Goal: Communication & Community: Answer question/provide support

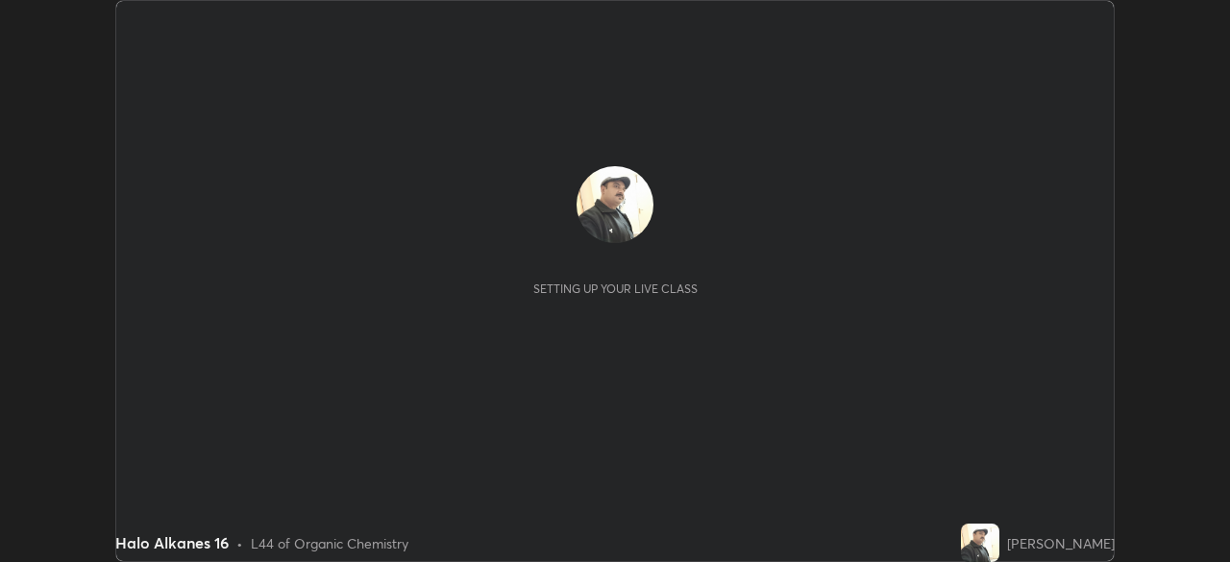
scroll to position [562, 1230]
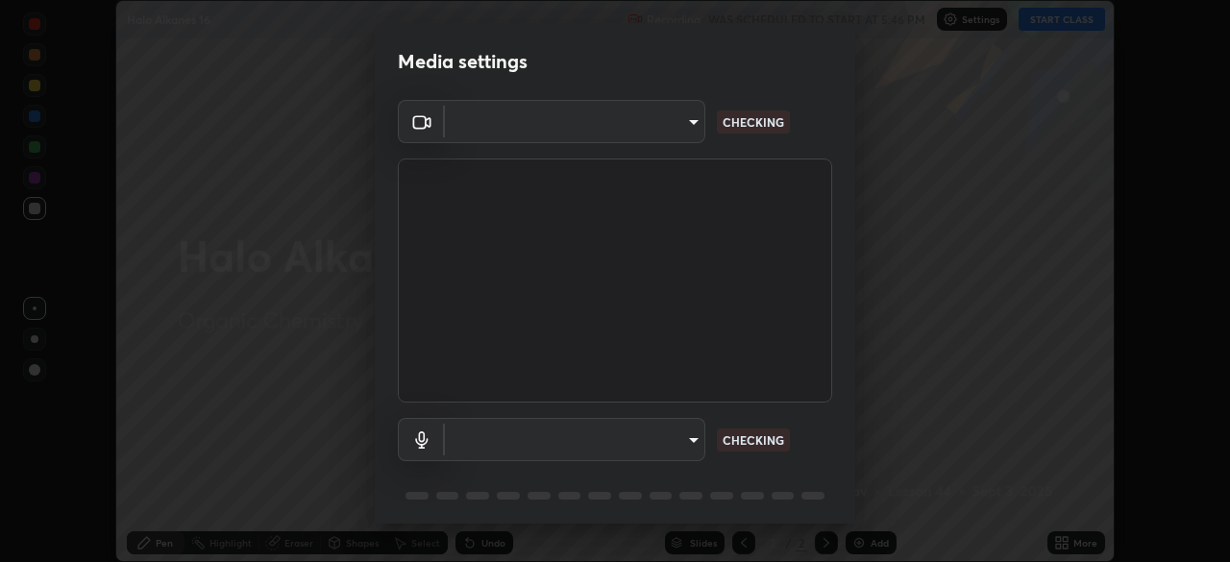
click at [682, 435] on body "Erase all Halo Alkanes 16 Recording WAS SCHEDULED TO START AT 5:46 PM Settings …" at bounding box center [615, 281] width 1230 height 562
type input "495e9aafafa99ab02b2630cd73316b4ffac4e6b0a44c495734db4bb24564e739"
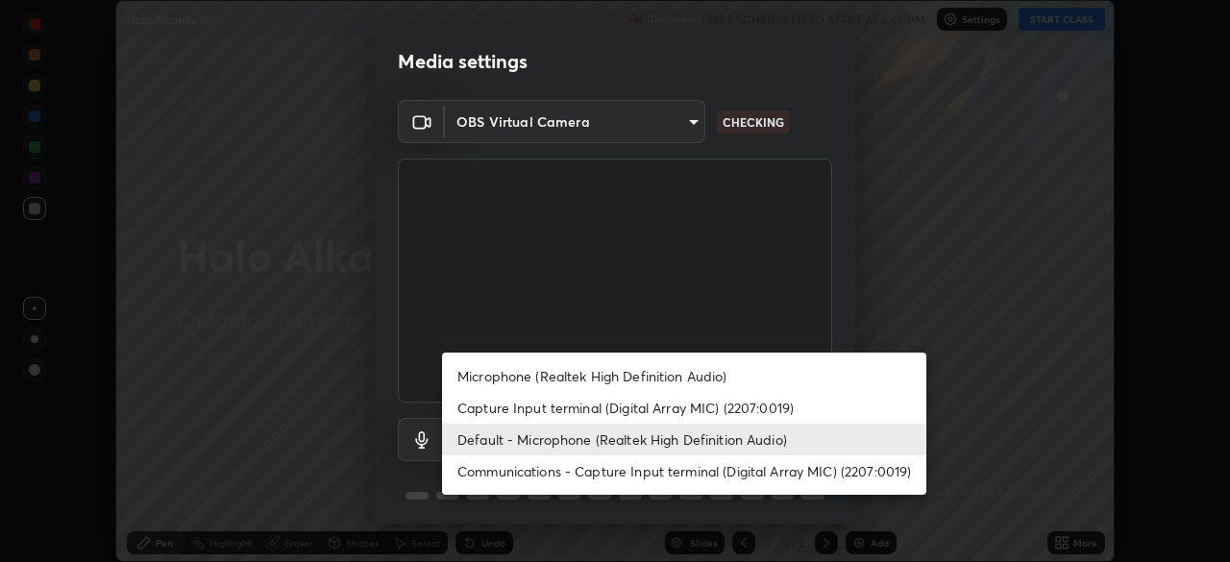
click at [659, 374] on li "Microphone (Realtek High Definition Audio)" at bounding box center [684, 376] width 484 height 32
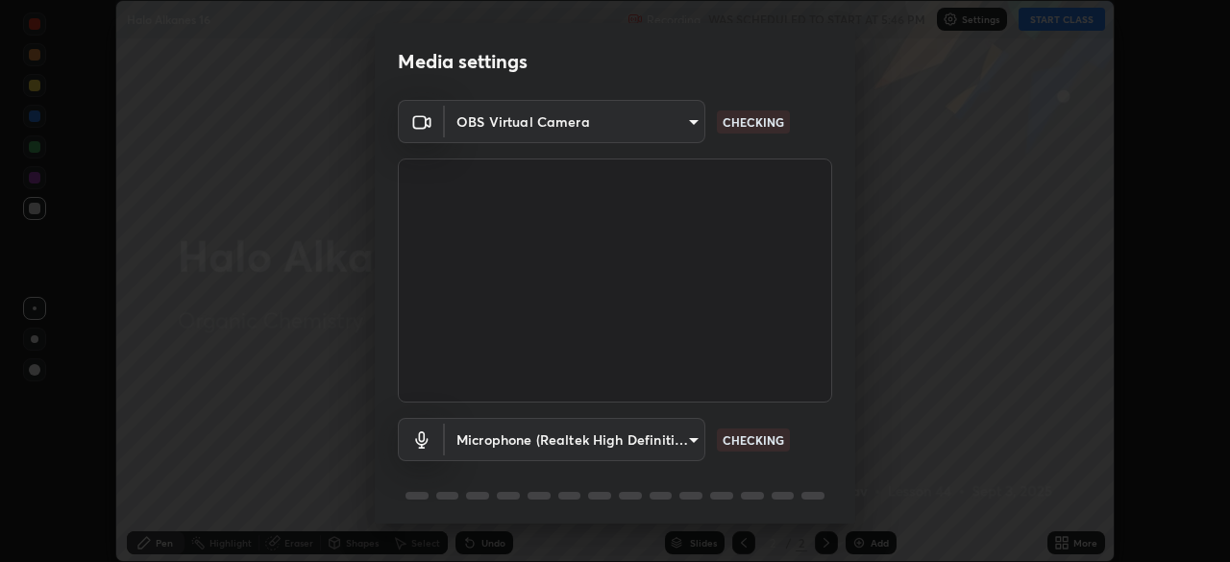
scroll to position [68, 0]
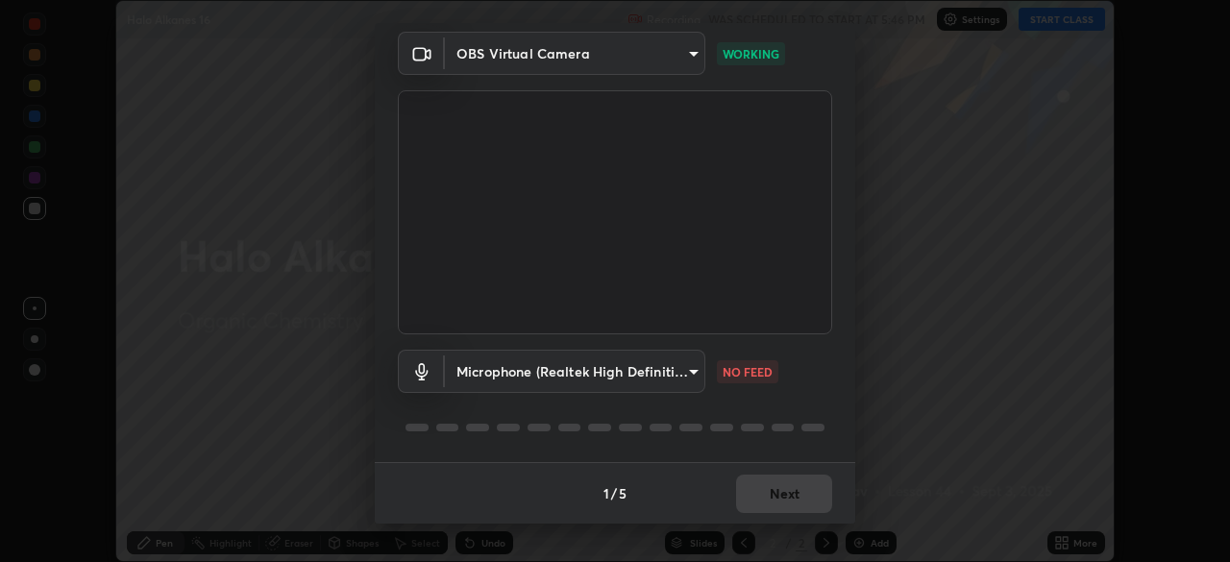
click at [674, 373] on body "Erase all Halo Alkanes 16 Recording WAS SCHEDULED TO START AT 5:46 PM Settings …" at bounding box center [615, 281] width 1230 height 562
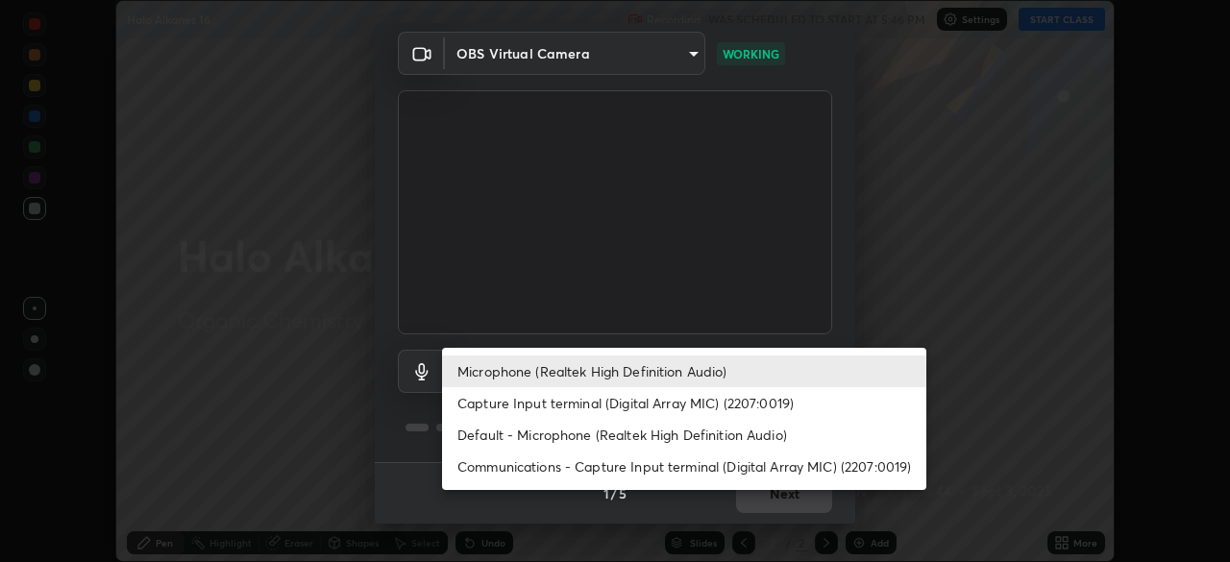
click at [616, 431] on li "Default - Microphone (Realtek High Definition Audio)" at bounding box center [684, 435] width 484 height 32
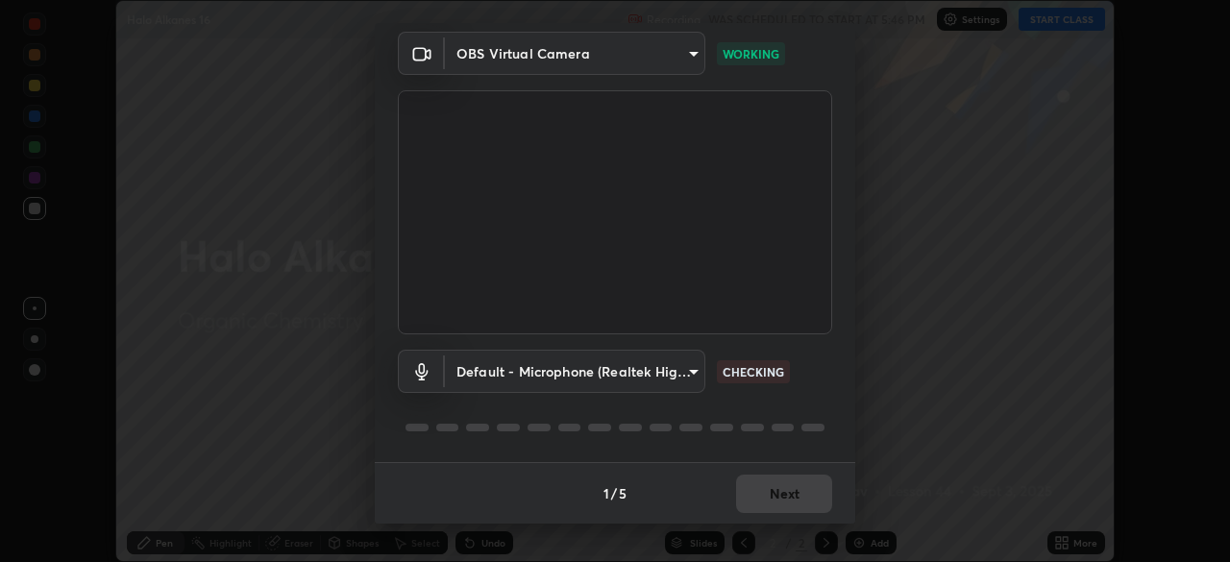
click at [669, 371] on body "Erase all Halo Alkanes 16 Recording WAS SCHEDULED TO START AT 5:46 PM Settings …" at bounding box center [615, 281] width 1230 height 562
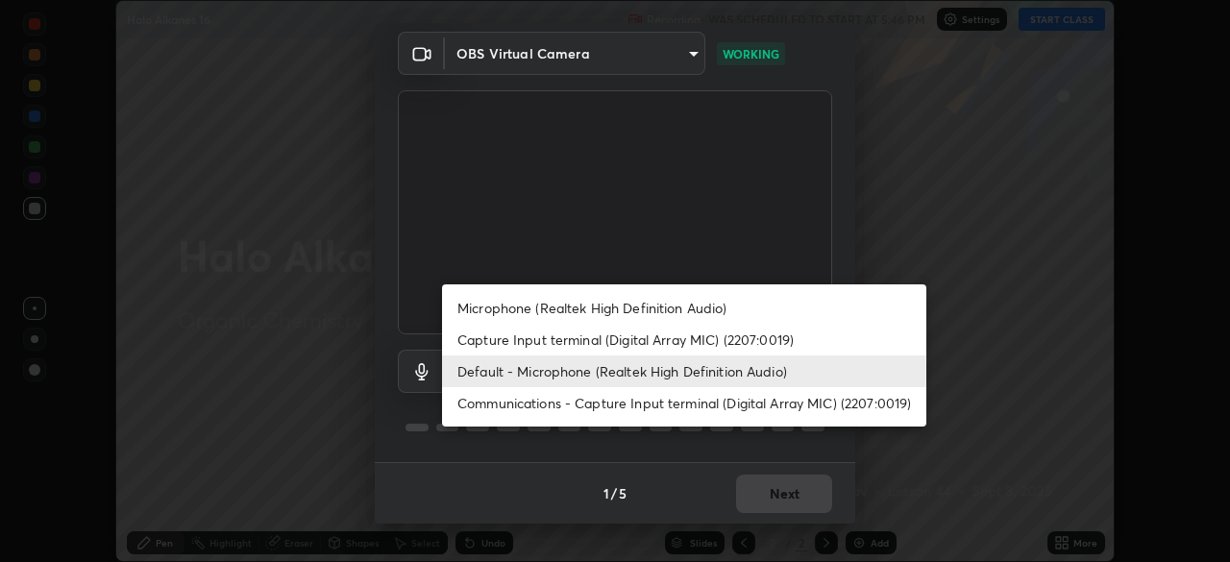
click at [641, 400] on li "Communications - Capture Input terminal (Digital Array MIC) (2207:0019)" at bounding box center [684, 403] width 484 height 32
type input "communications"
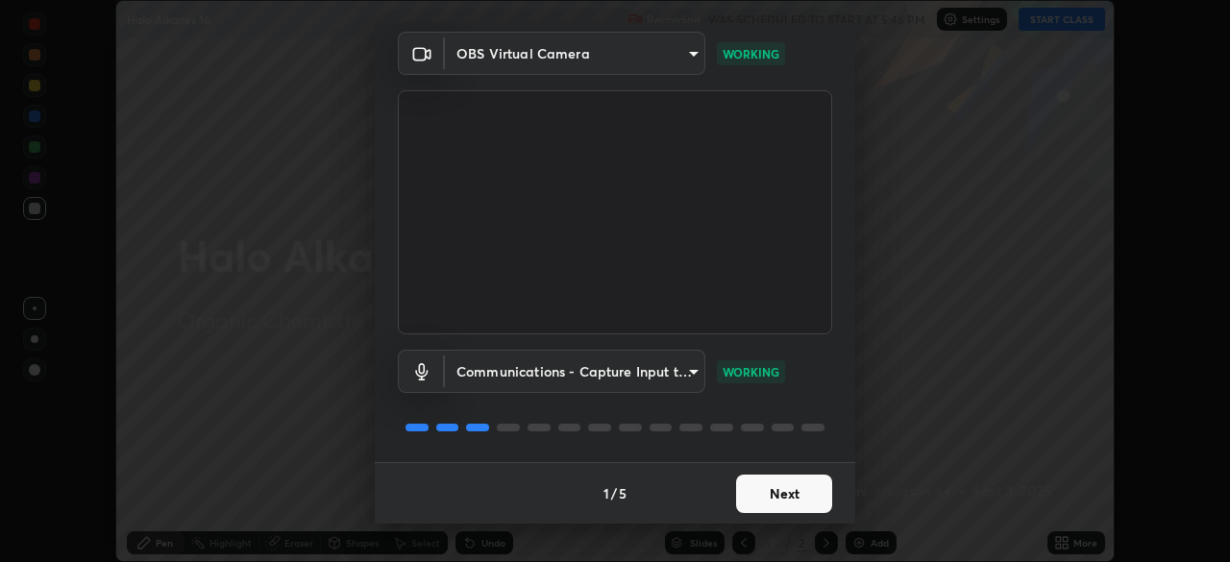
click at [781, 492] on button "Next" at bounding box center [784, 494] width 96 height 38
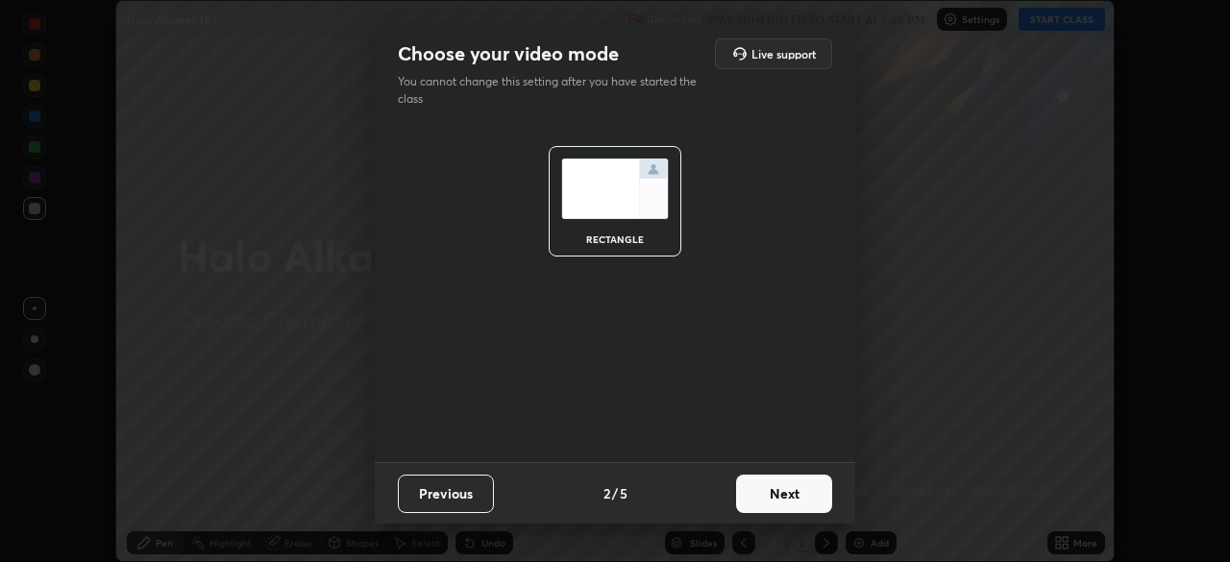
scroll to position [0, 0]
click at [781, 490] on button "Next" at bounding box center [784, 494] width 96 height 38
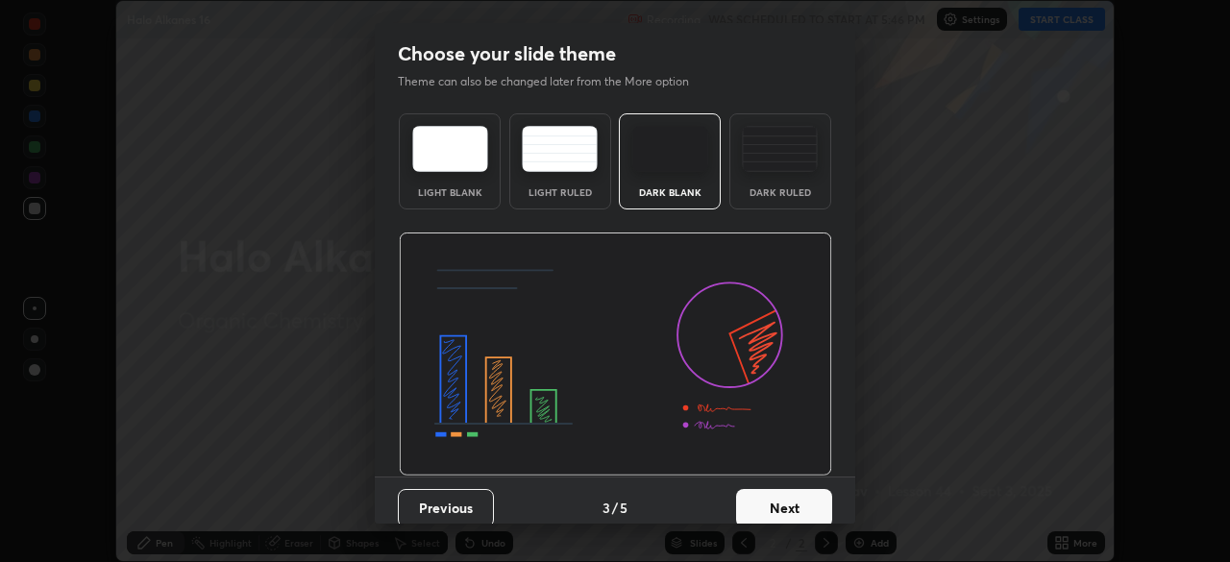
click at [780, 492] on button "Next" at bounding box center [784, 508] width 96 height 38
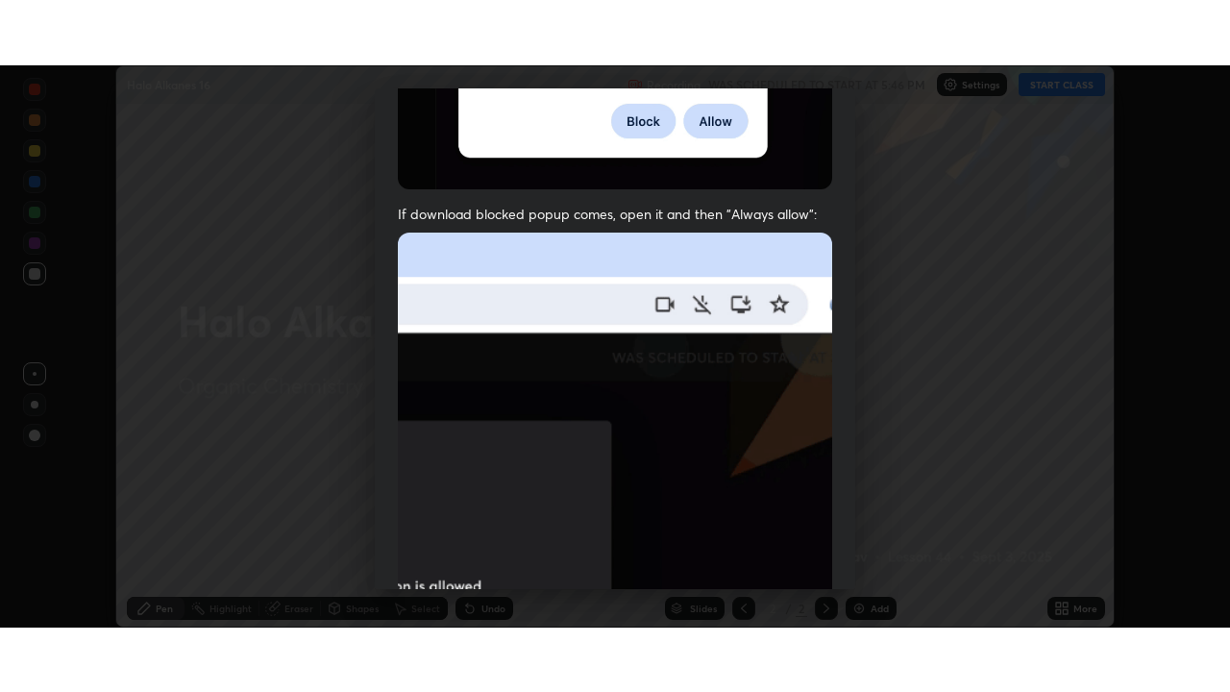
scroll to position [460, 0]
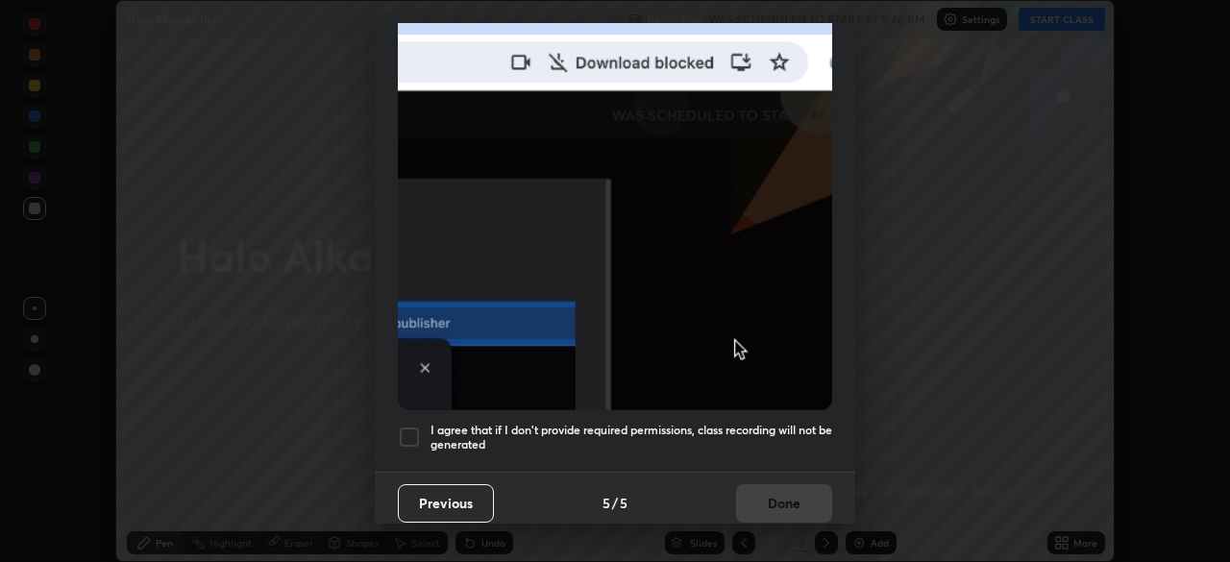
click at [709, 423] on h5 "I agree that if I don't provide required permissions, class recording will not …" at bounding box center [631, 438] width 402 height 30
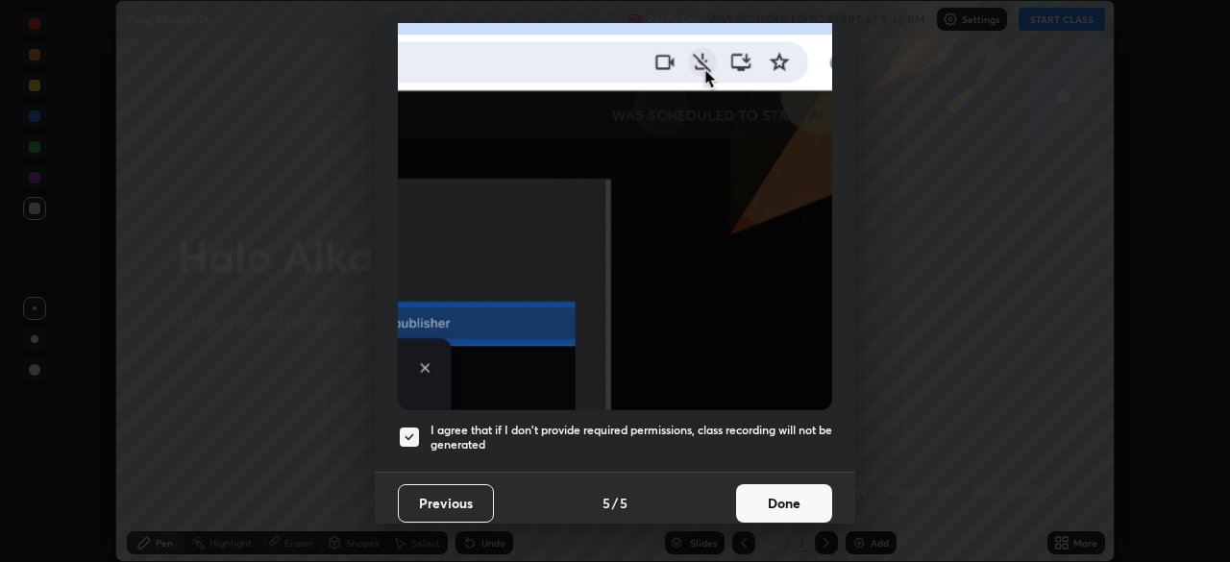
click at [764, 494] on button "Done" at bounding box center [784, 503] width 96 height 38
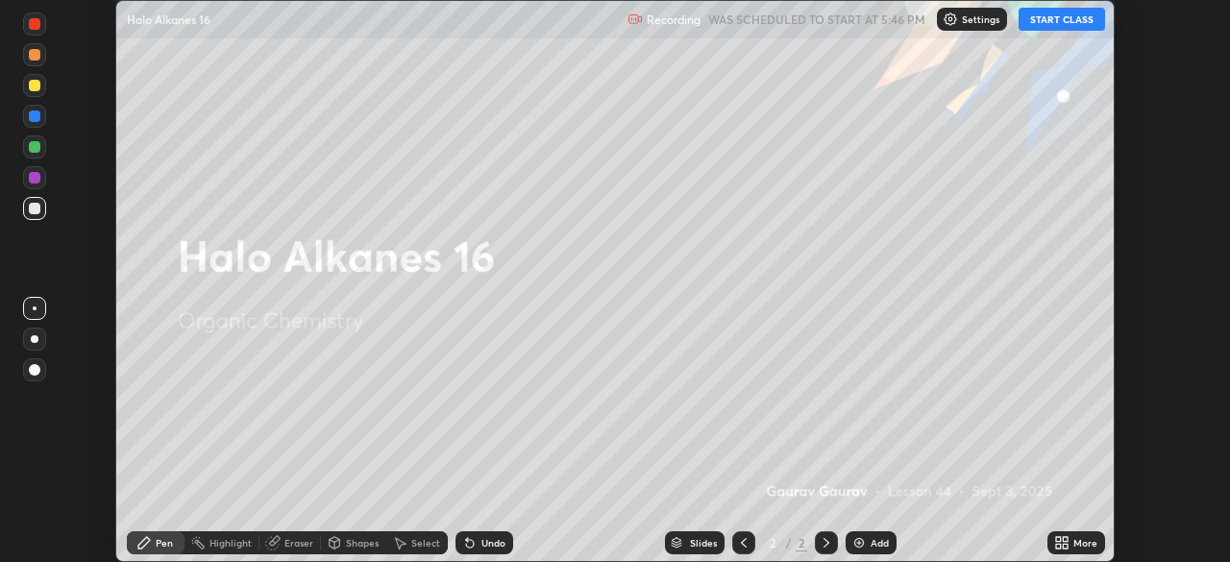
click at [1038, 23] on button "START CLASS" at bounding box center [1061, 19] width 86 height 23
click at [860, 541] on img at bounding box center [858, 542] width 15 height 15
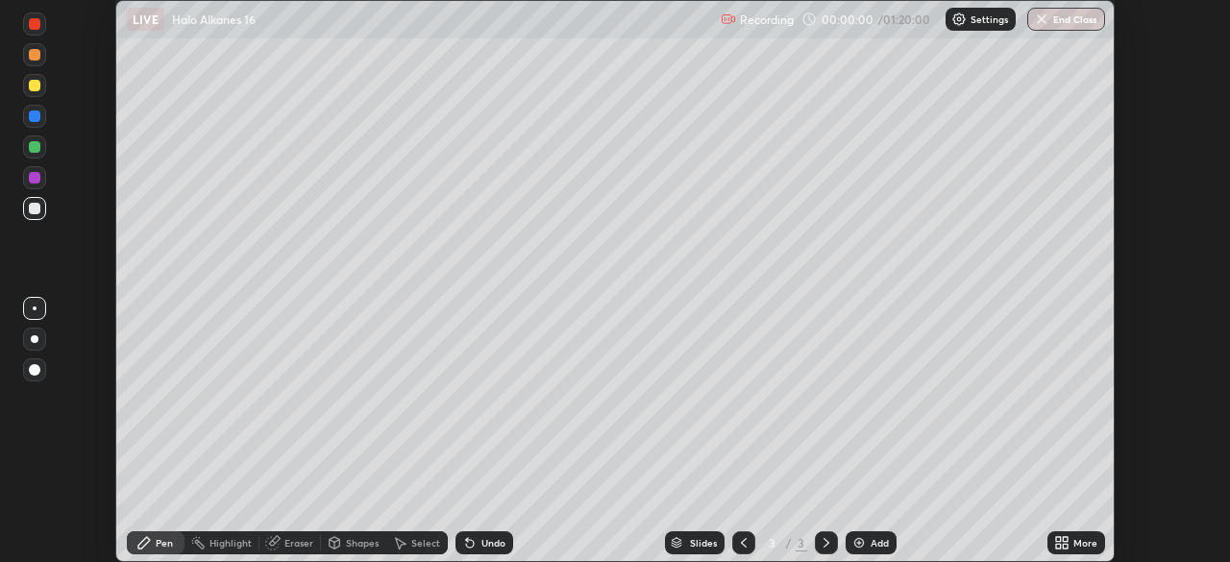
click at [1073, 541] on div "More" at bounding box center [1085, 543] width 24 height 10
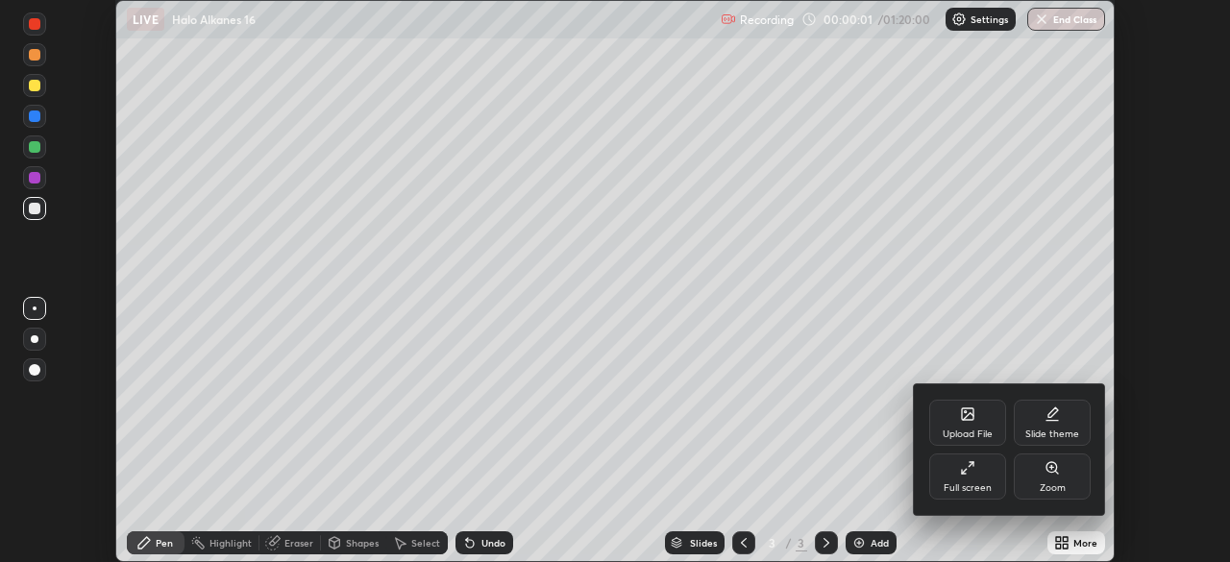
click at [949, 475] on div "Full screen" at bounding box center [967, 476] width 77 height 46
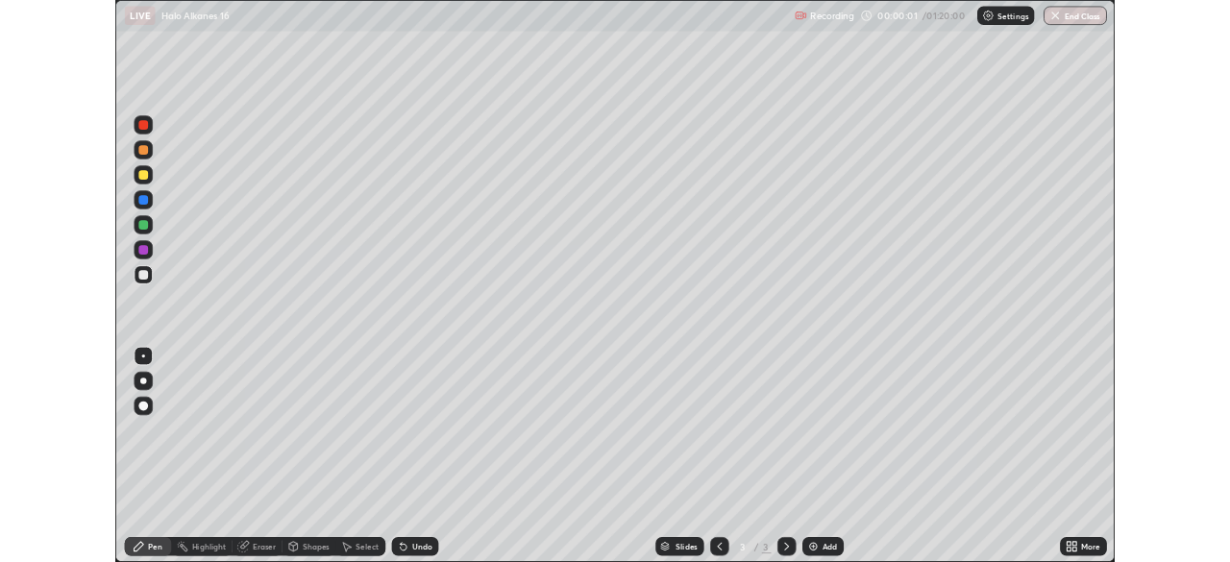
scroll to position [692, 1230]
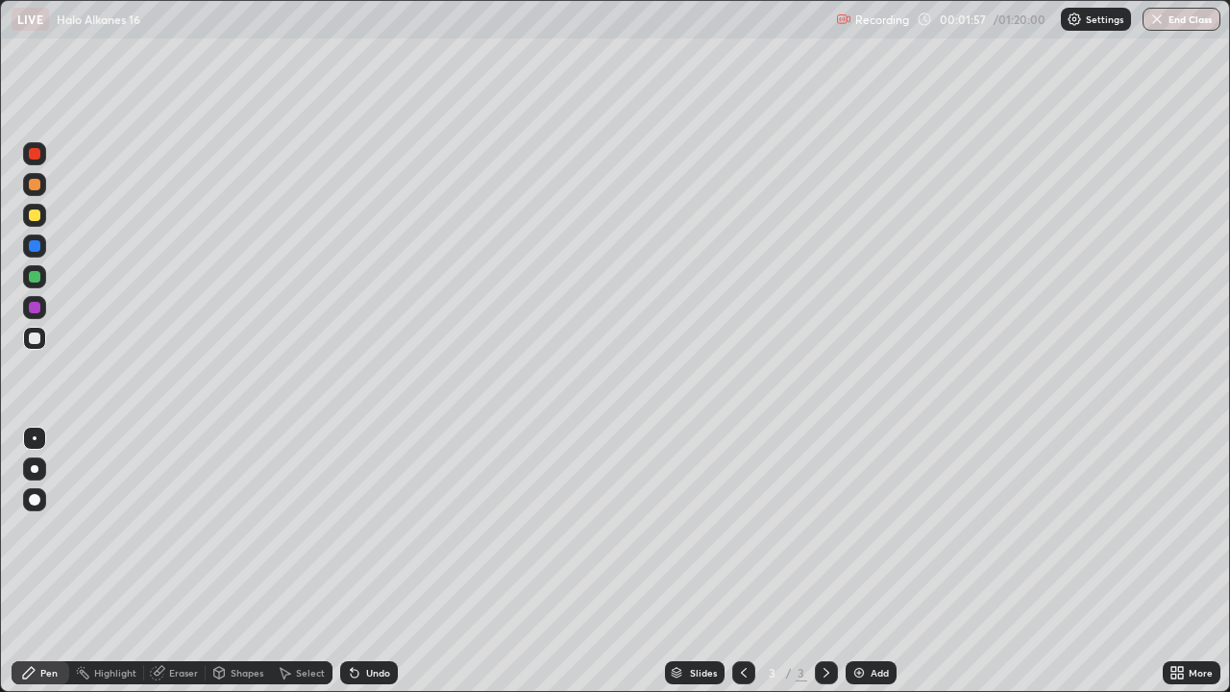
click at [37, 213] on div at bounding box center [35, 215] width 12 height 12
click at [382, 561] on div "Undo" at bounding box center [378, 673] width 24 height 10
click at [380, 561] on div "Undo" at bounding box center [378, 673] width 24 height 10
click at [377, 561] on div "Undo" at bounding box center [378, 673] width 24 height 10
click at [41, 338] on div at bounding box center [34, 338] width 23 height 23
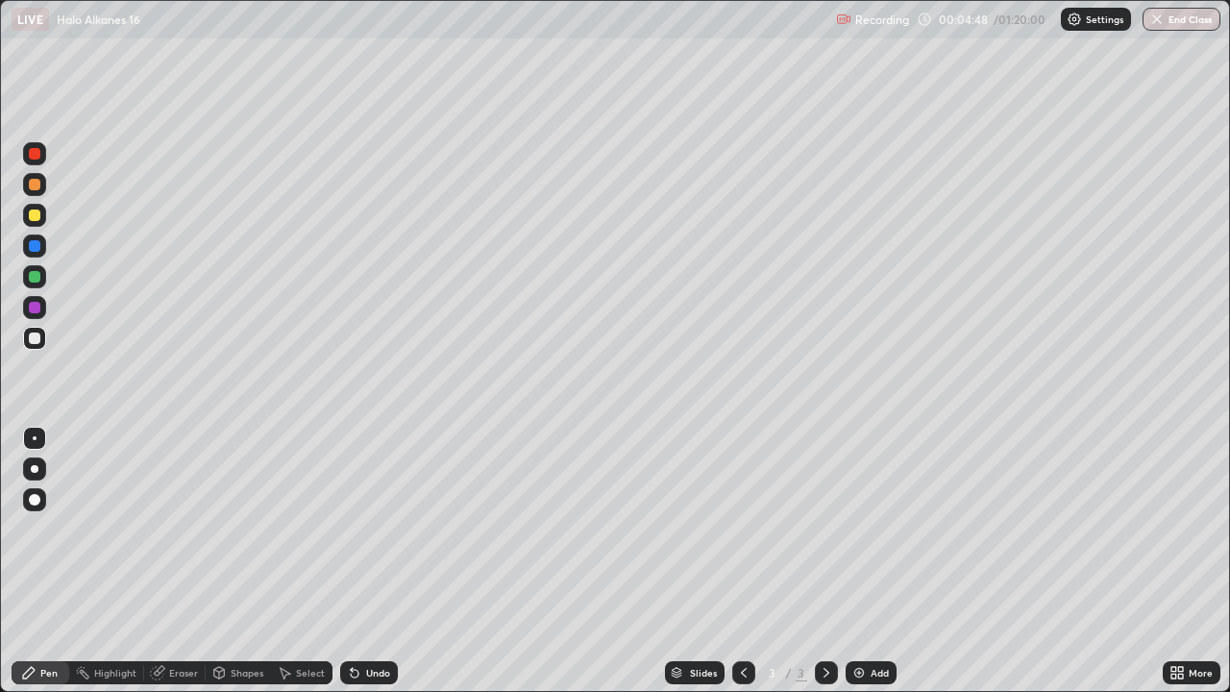
click at [35, 216] on div at bounding box center [35, 215] width 12 height 12
click at [39, 341] on div at bounding box center [35, 338] width 12 height 12
click at [865, 561] on img at bounding box center [858, 672] width 15 height 15
click at [856, 561] on img at bounding box center [858, 672] width 15 height 15
click at [180, 561] on div "Eraser" at bounding box center [183, 673] width 29 height 10
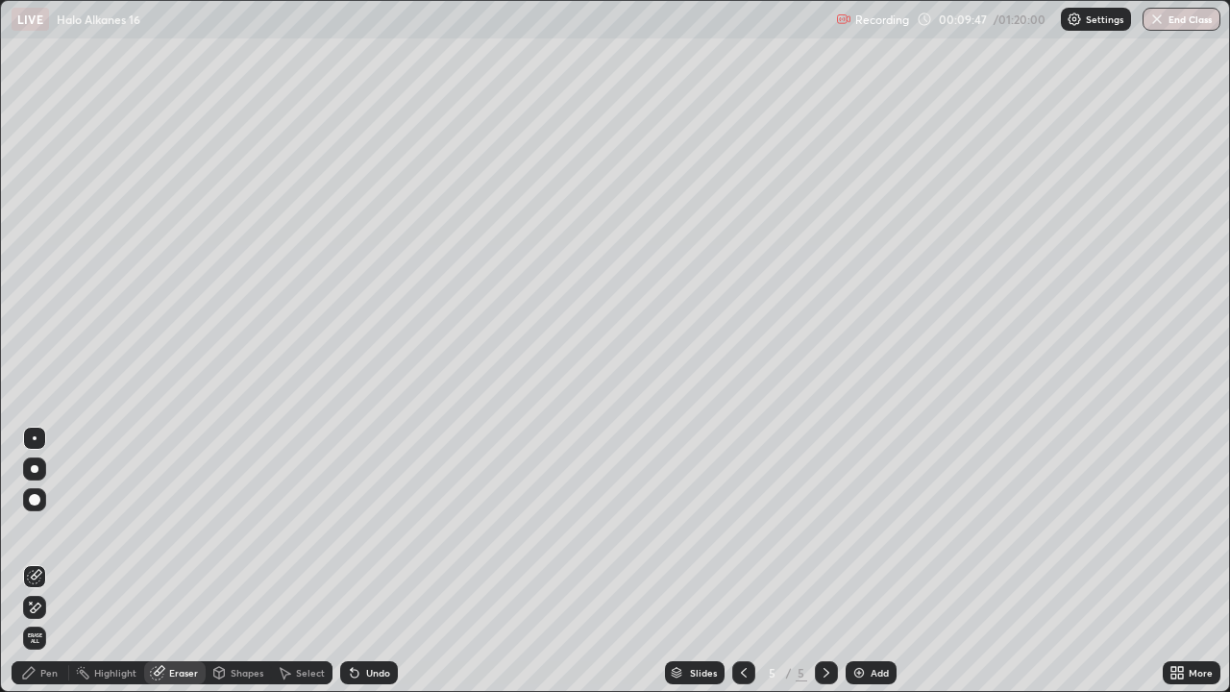
click at [42, 561] on div "Pen" at bounding box center [48, 673] width 17 height 10
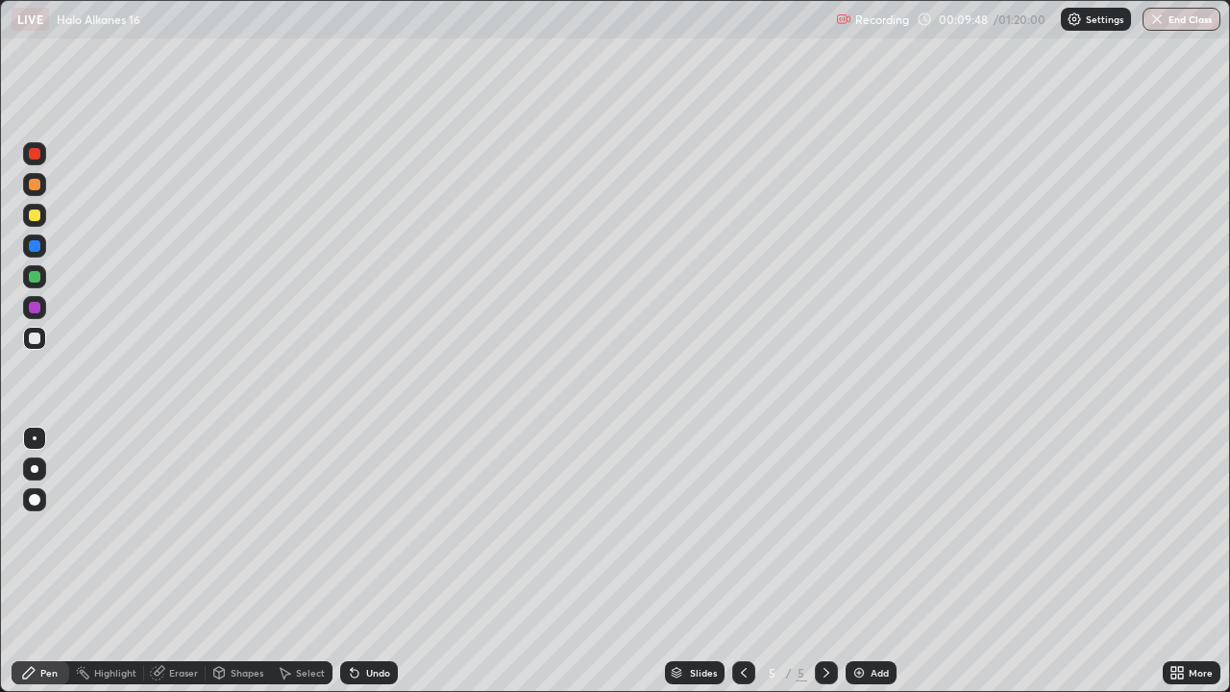
click at [35, 212] on div at bounding box center [35, 215] width 12 height 12
click at [36, 215] on div at bounding box center [35, 215] width 12 height 12
click at [366, 561] on div "Undo" at bounding box center [378, 673] width 24 height 10
click at [359, 561] on icon at bounding box center [354, 672] width 15 height 15
click at [361, 561] on div "Undo" at bounding box center [369, 672] width 58 height 23
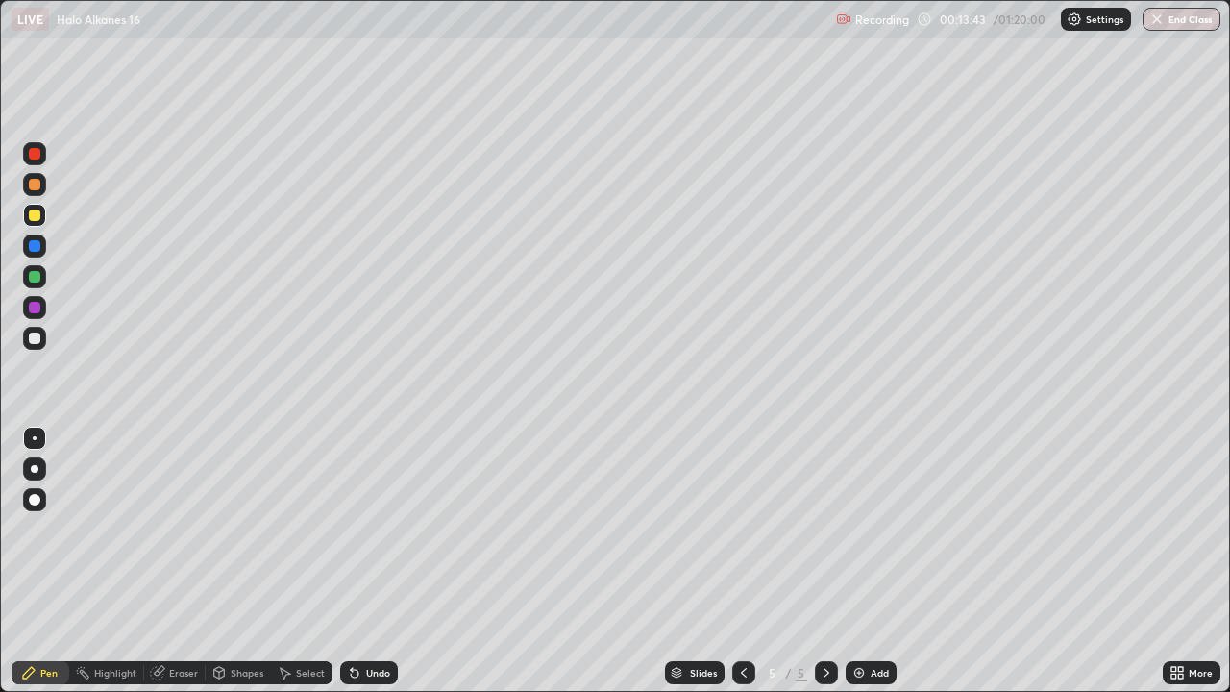
click at [361, 561] on div "Undo" at bounding box center [369, 672] width 58 height 23
click at [366, 561] on div "Undo" at bounding box center [378, 673] width 24 height 10
click at [37, 335] on div at bounding box center [35, 338] width 12 height 12
click at [865, 561] on div "Add" at bounding box center [870, 672] width 51 height 23
click at [381, 561] on div "Undo" at bounding box center [378, 673] width 24 height 10
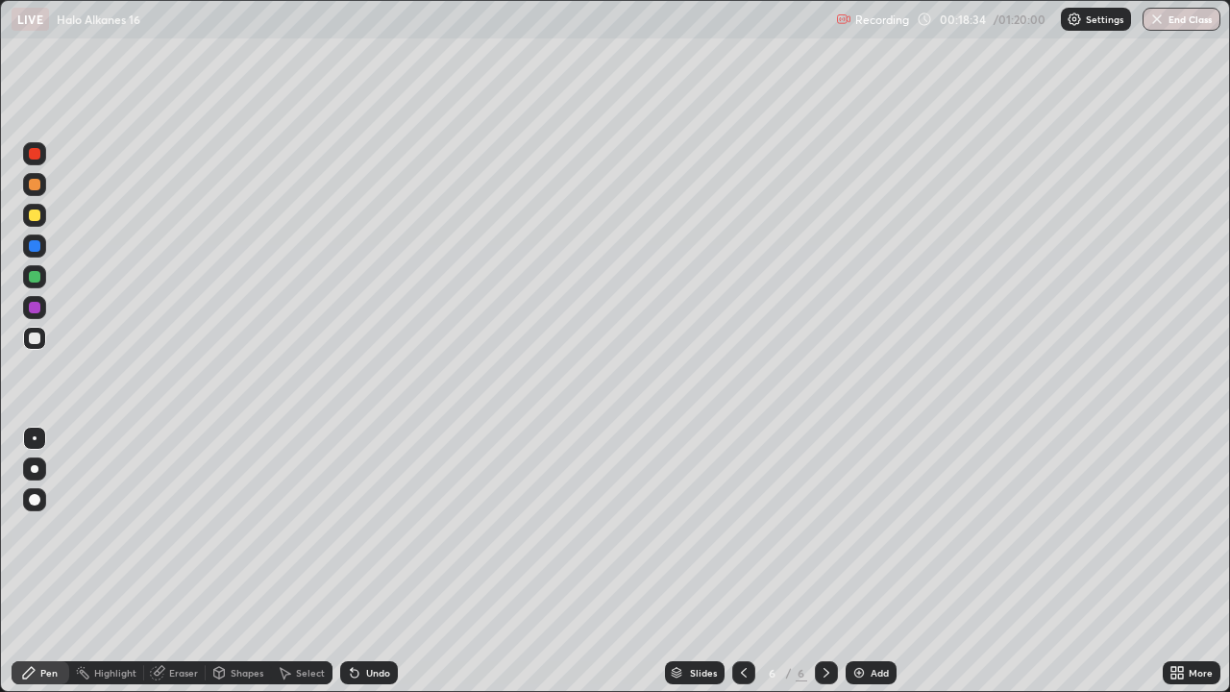
click at [376, 561] on div "Undo" at bounding box center [378, 673] width 24 height 10
click at [865, 561] on div "Add" at bounding box center [870, 672] width 51 height 23
click at [43, 219] on div at bounding box center [34, 215] width 23 height 23
click at [35, 216] on div at bounding box center [35, 215] width 12 height 12
click at [36, 333] on div at bounding box center [35, 338] width 12 height 12
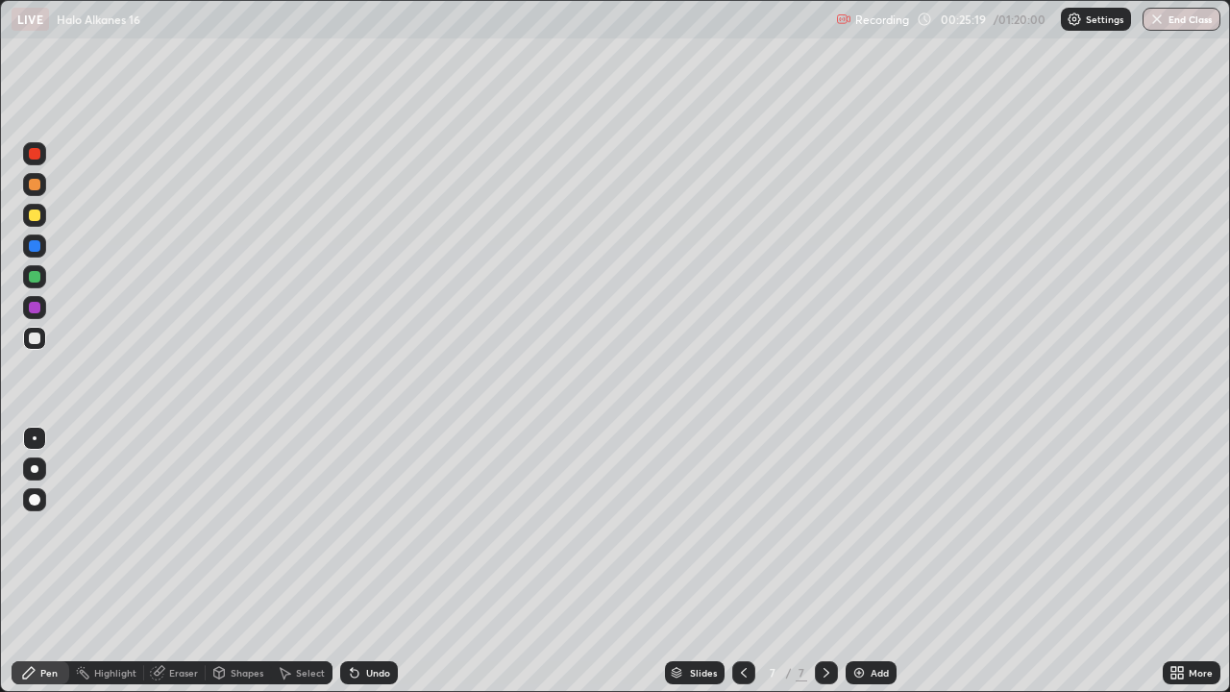
click at [39, 214] on div at bounding box center [35, 215] width 12 height 12
click at [36, 333] on div at bounding box center [35, 338] width 12 height 12
click at [858, 561] on img at bounding box center [858, 672] width 15 height 15
click at [370, 561] on div "Undo" at bounding box center [378, 673] width 24 height 10
click at [373, 561] on div "Undo" at bounding box center [378, 673] width 24 height 10
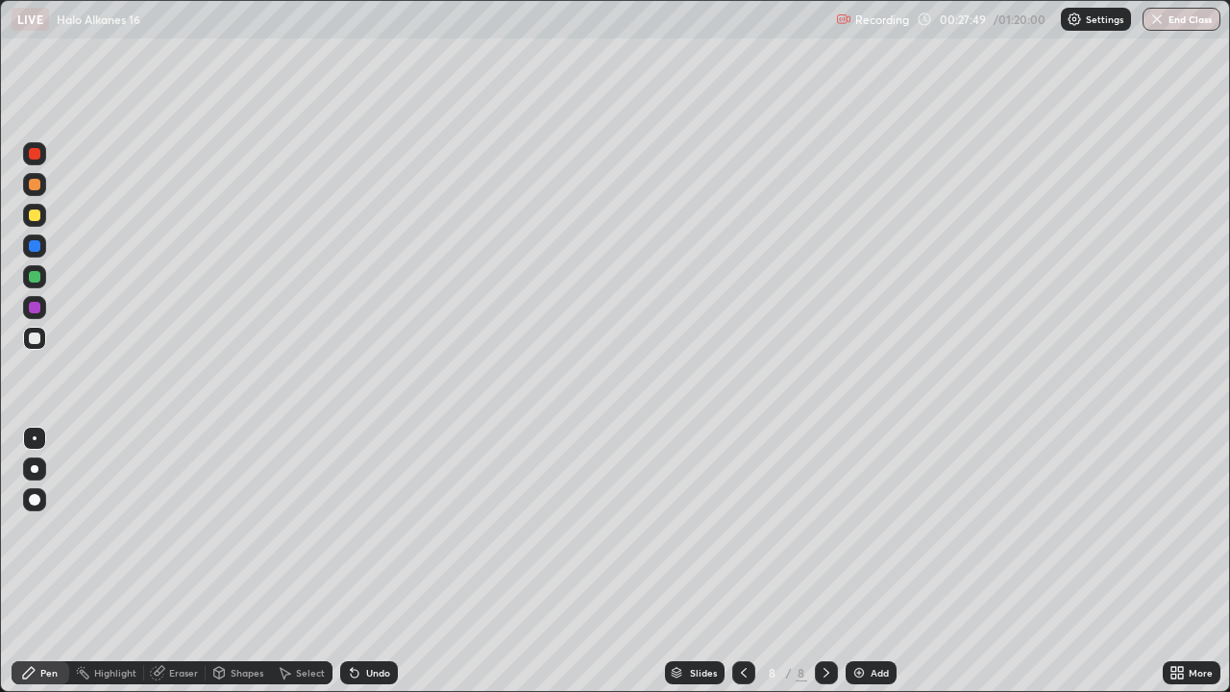
click at [372, 561] on div "Undo" at bounding box center [378, 673] width 24 height 10
click at [37, 211] on div at bounding box center [35, 215] width 12 height 12
click at [856, 561] on img at bounding box center [858, 672] width 15 height 15
click at [36, 338] on div at bounding box center [35, 338] width 12 height 12
click at [42, 216] on div at bounding box center [34, 215] width 23 height 23
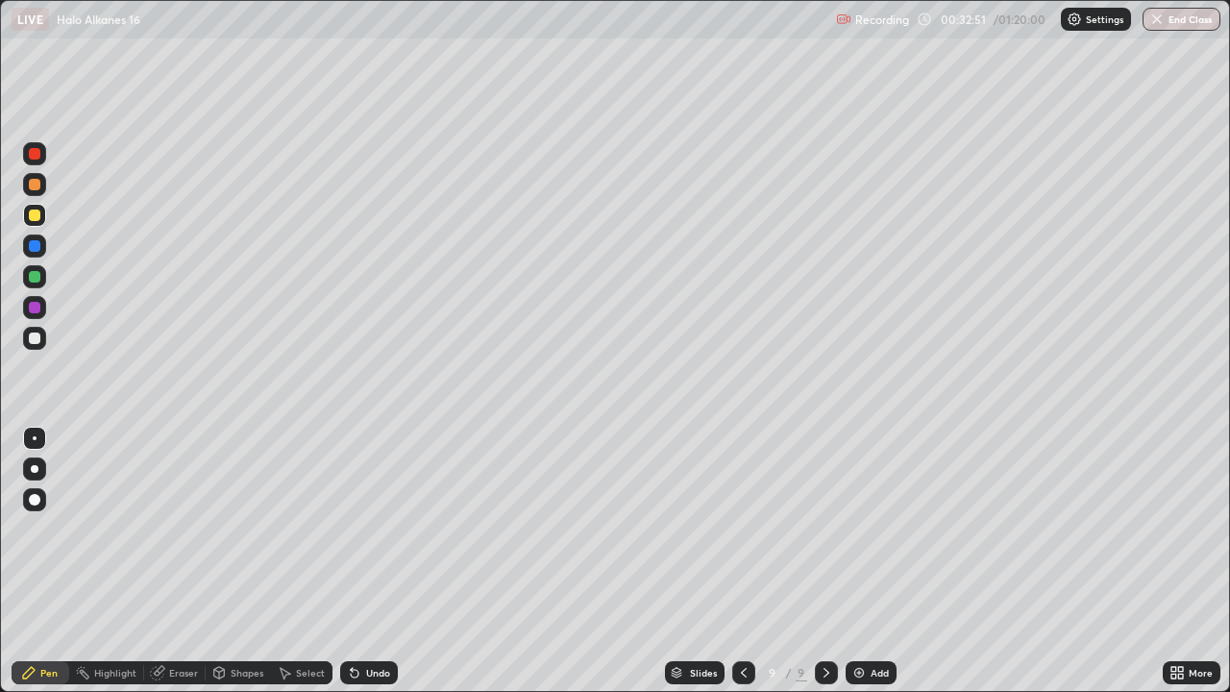
click at [33, 217] on div at bounding box center [35, 215] width 12 height 12
click at [34, 336] on div at bounding box center [35, 338] width 12 height 12
click at [37, 339] on div at bounding box center [35, 338] width 12 height 12
click at [853, 561] on img at bounding box center [858, 672] width 15 height 15
click at [35, 216] on div at bounding box center [35, 215] width 12 height 12
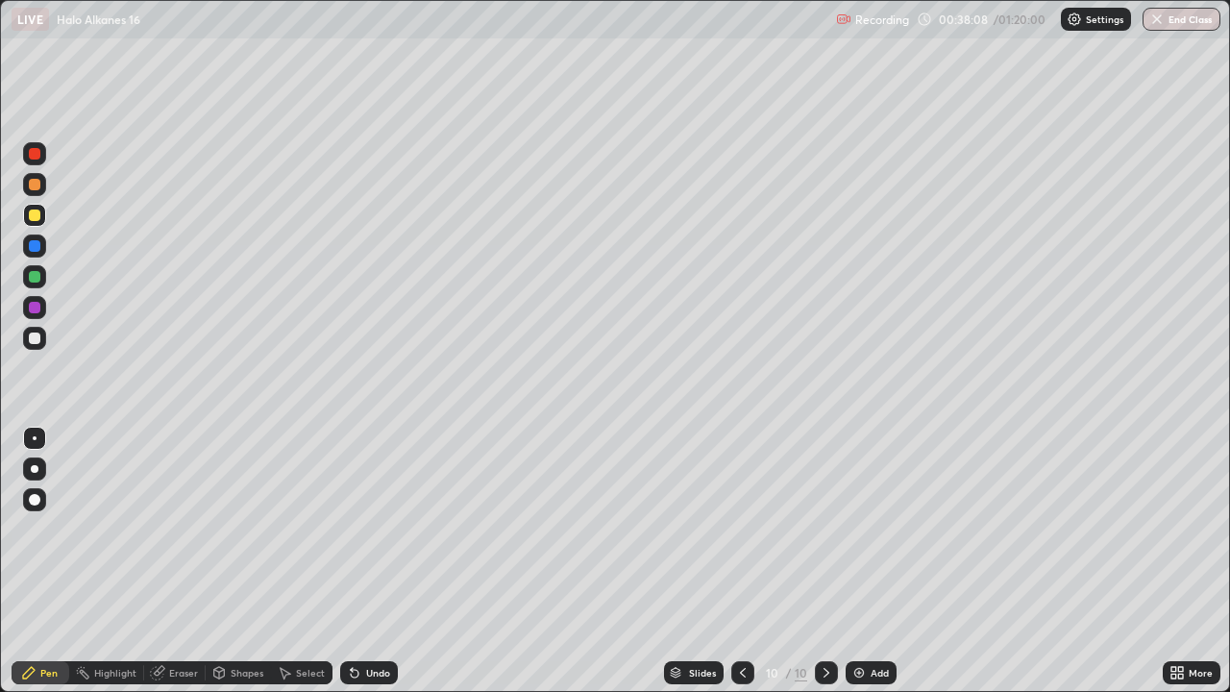
click at [39, 212] on div at bounding box center [35, 215] width 12 height 12
click at [36, 338] on div at bounding box center [35, 338] width 12 height 12
click at [862, 561] on img at bounding box center [858, 672] width 15 height 15
click at [366, 561] on div "Undo" at bounding box center [378, 673] width 24 height 10
click at [368, 561] on div "Undo" at bounding box center [378, 673] width 24 height 10
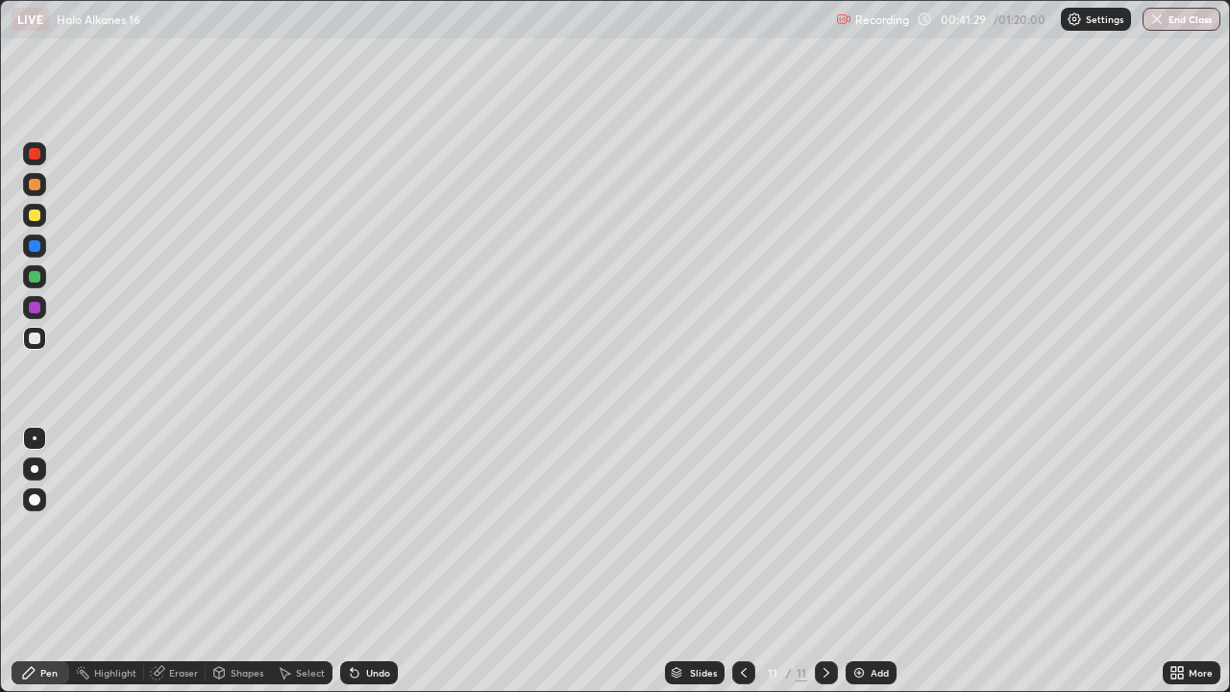
click at [39, 215] on div at bounding box center [35, 215] width 12 height 12
click at [866, 561] on div "Add" at bounding box center [870, 672] width 51 height 23
click at [169, 561] on div "Eraser" at bounding box center [183, 673] width 29 height 10
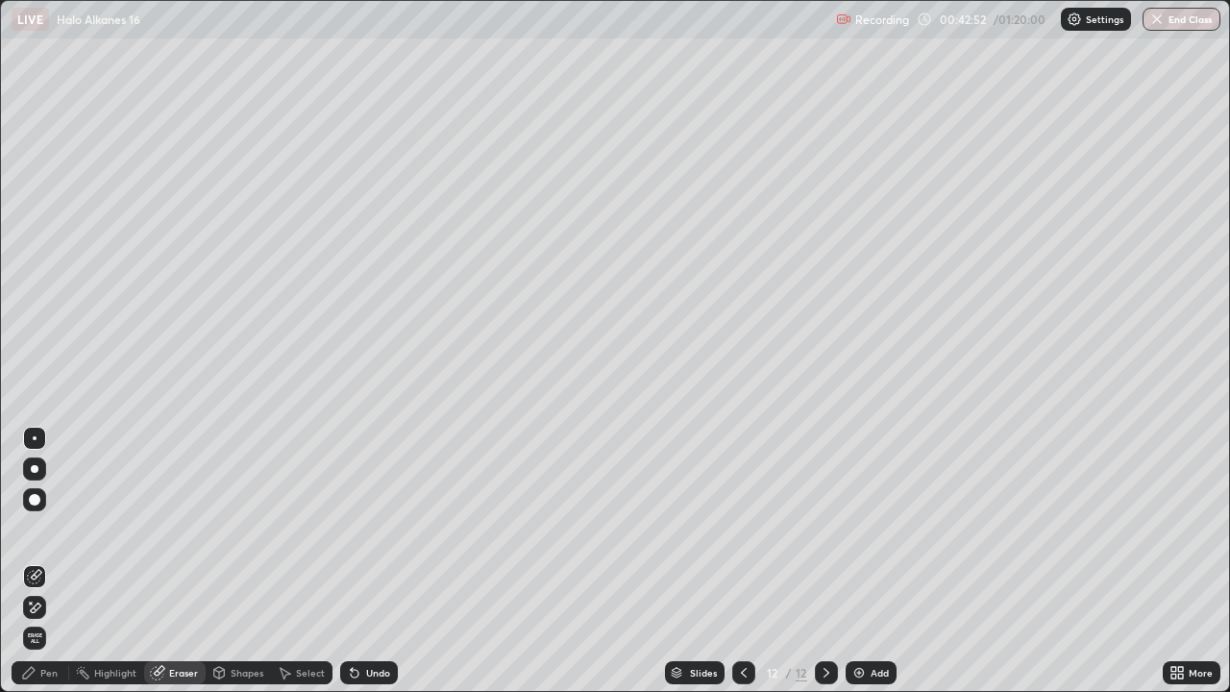
click at [47, 561] on div "Pen" at bounding box center [48, 673] width 17 height 10
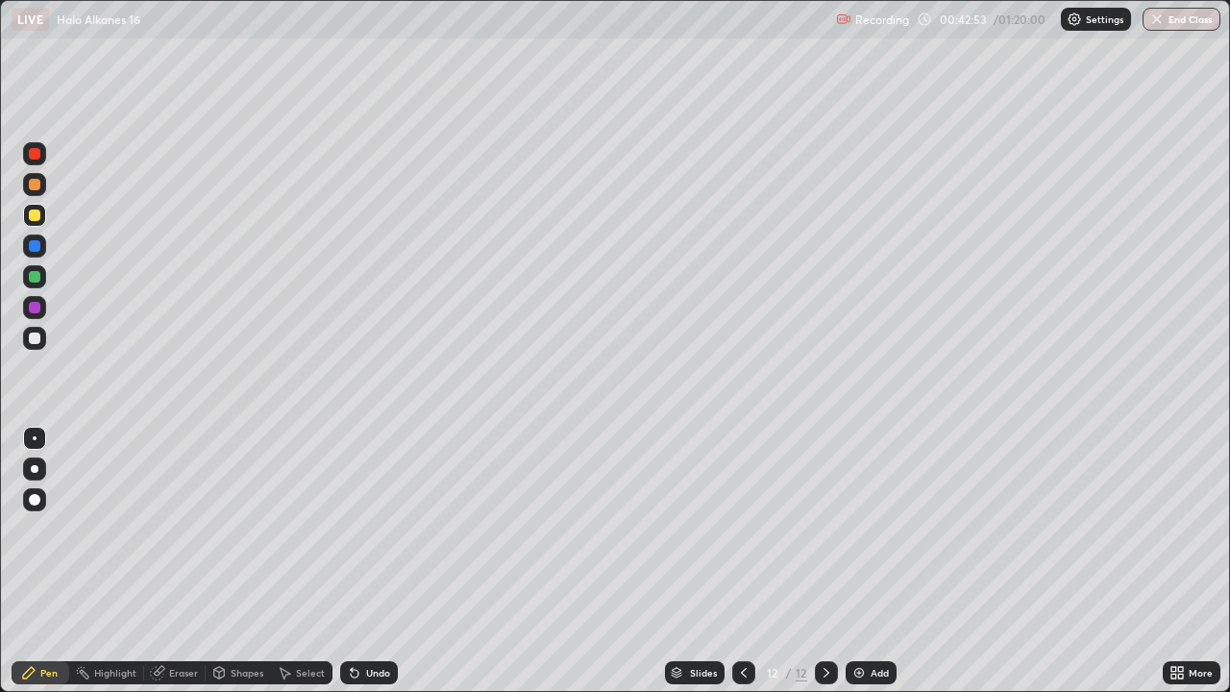
click at [36, 339] on div at bounding box center [35, 338] width 12 height 12
click at [37, 216] on div at bounding box center [35, 215] width 12 height 12
click at [865, 561] on div "Add" at bounding box center [870, 672] width 51 height 23
click at [181, 561] on div "Eraser" at bounding box center [183, 673] width 29 height 10
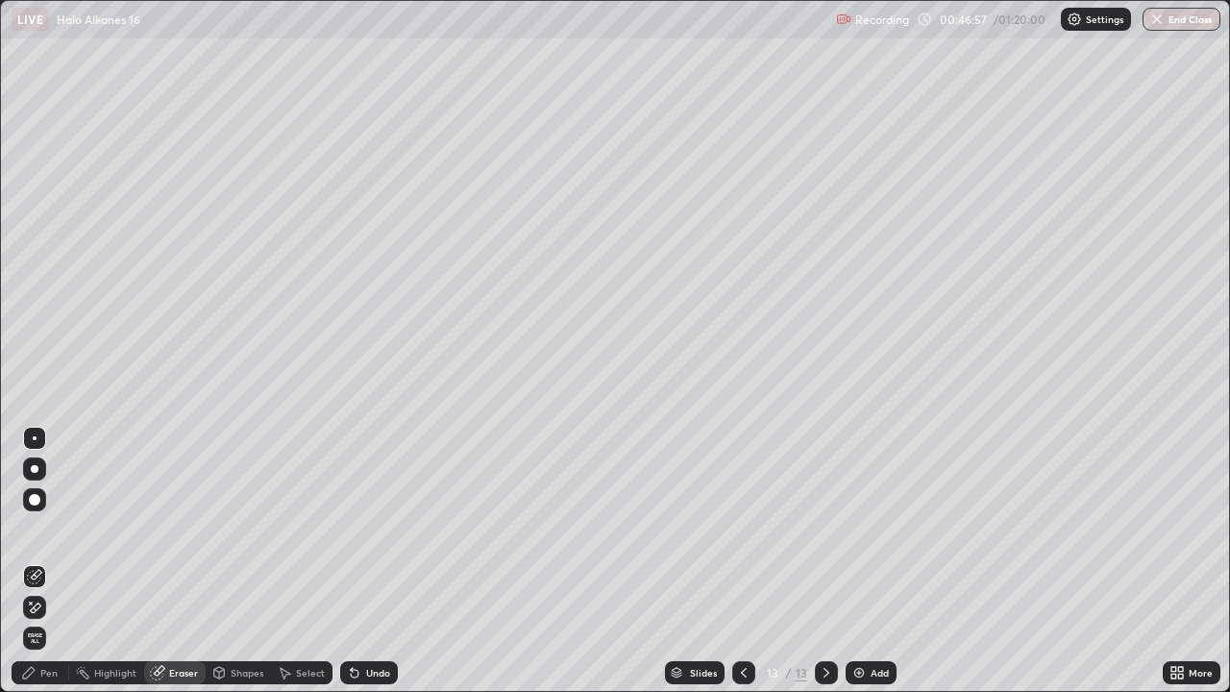
click at [49, 561] on div "Pen" at bounding box center [48, 673] width 17 height 10
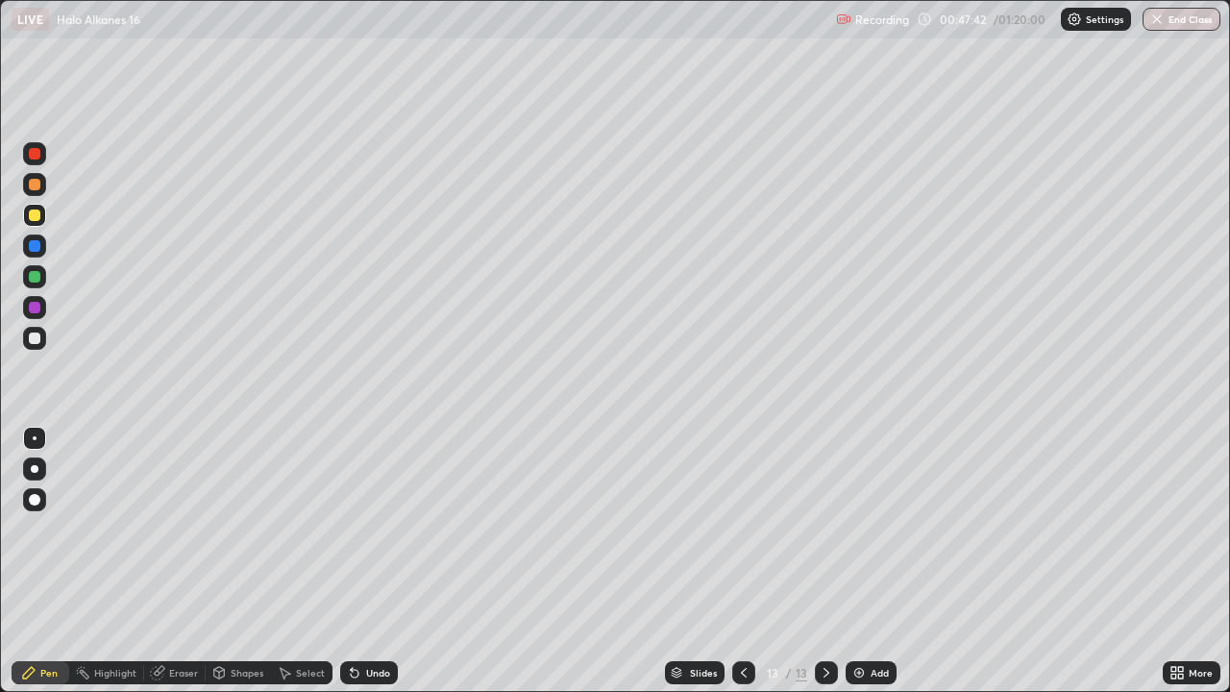
click at [178, 561] on div "Eraser" at bounding box center [183, 673] width 29 height 10
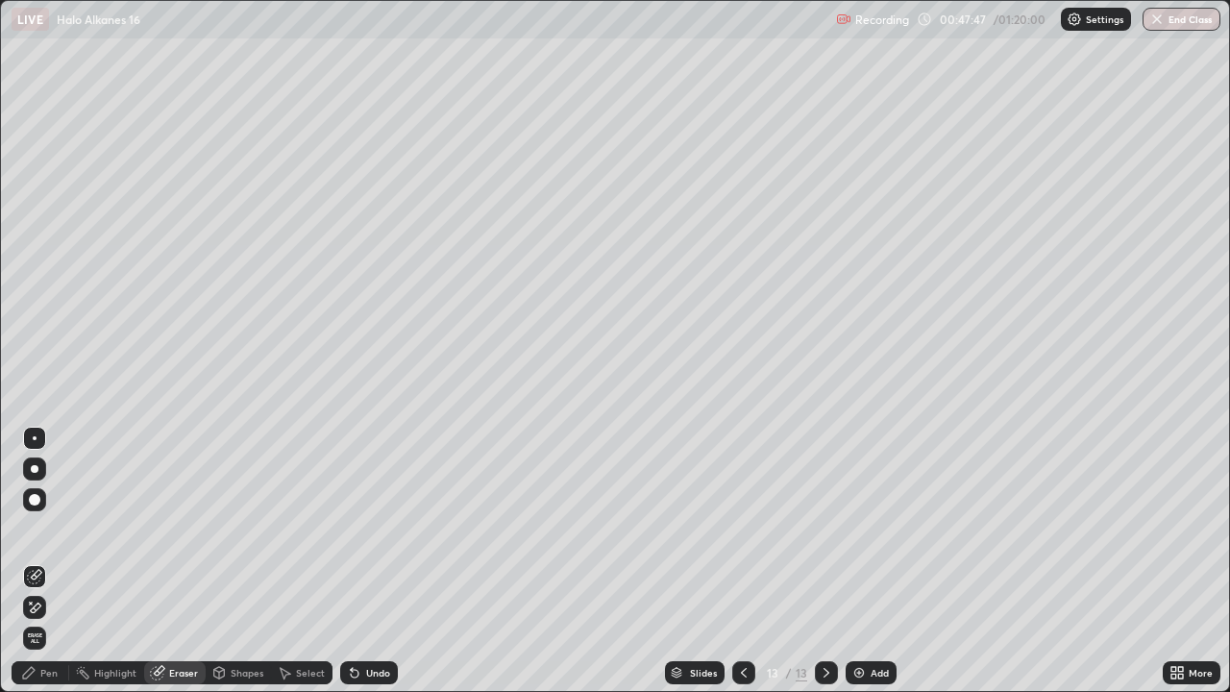
click at [44, 561] on div "Pen" at bounding box center [48, 673] width 17 height 10
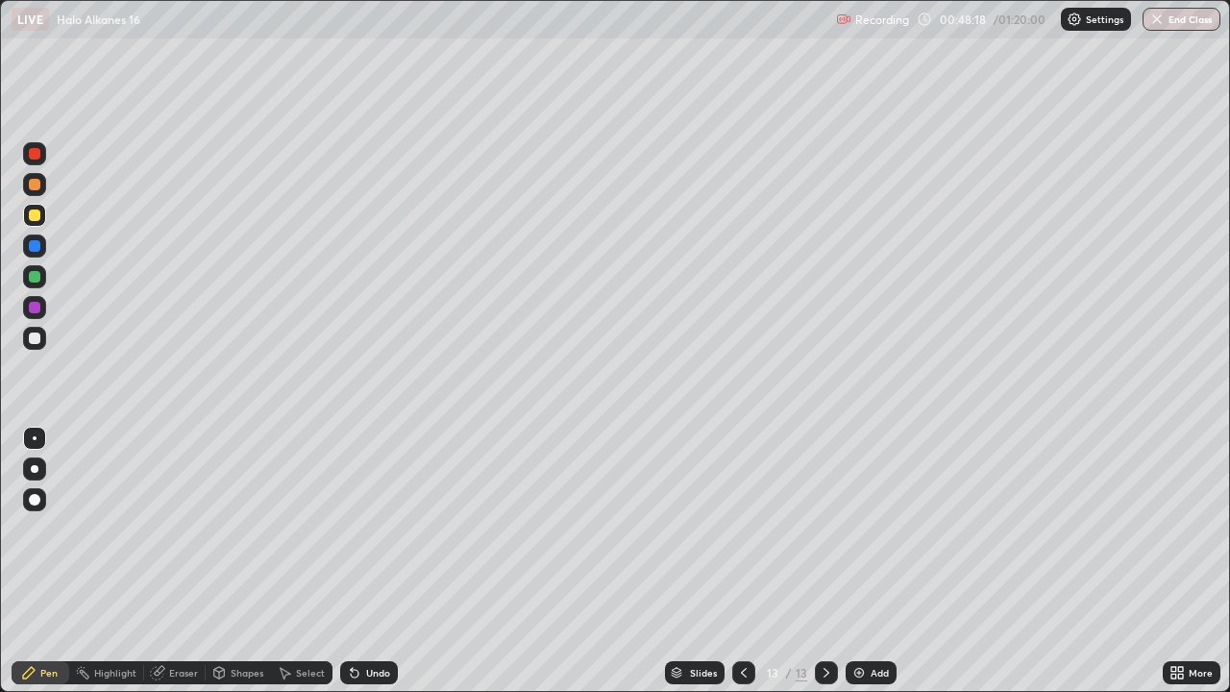
click at [174, 561] on div "Eraser" at bounding box center [183, 673] width 29 height 10
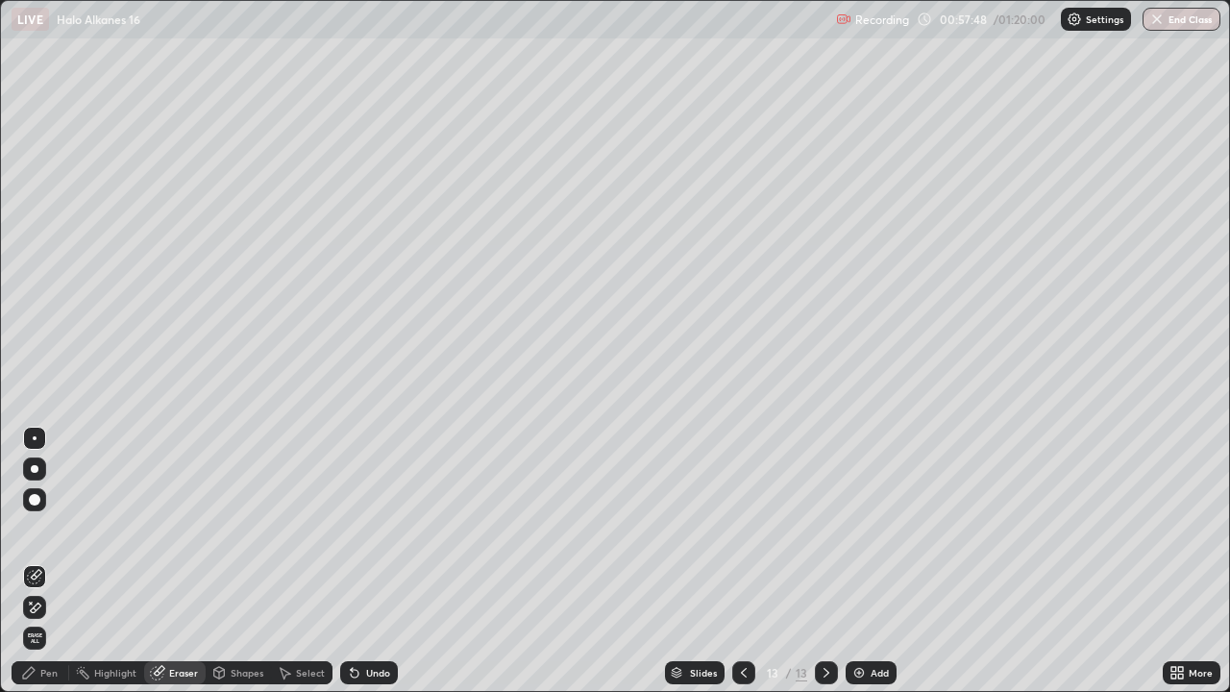
click at [60, 561] on div "Pen" at bounding box center [41, 672] width 58 height 23
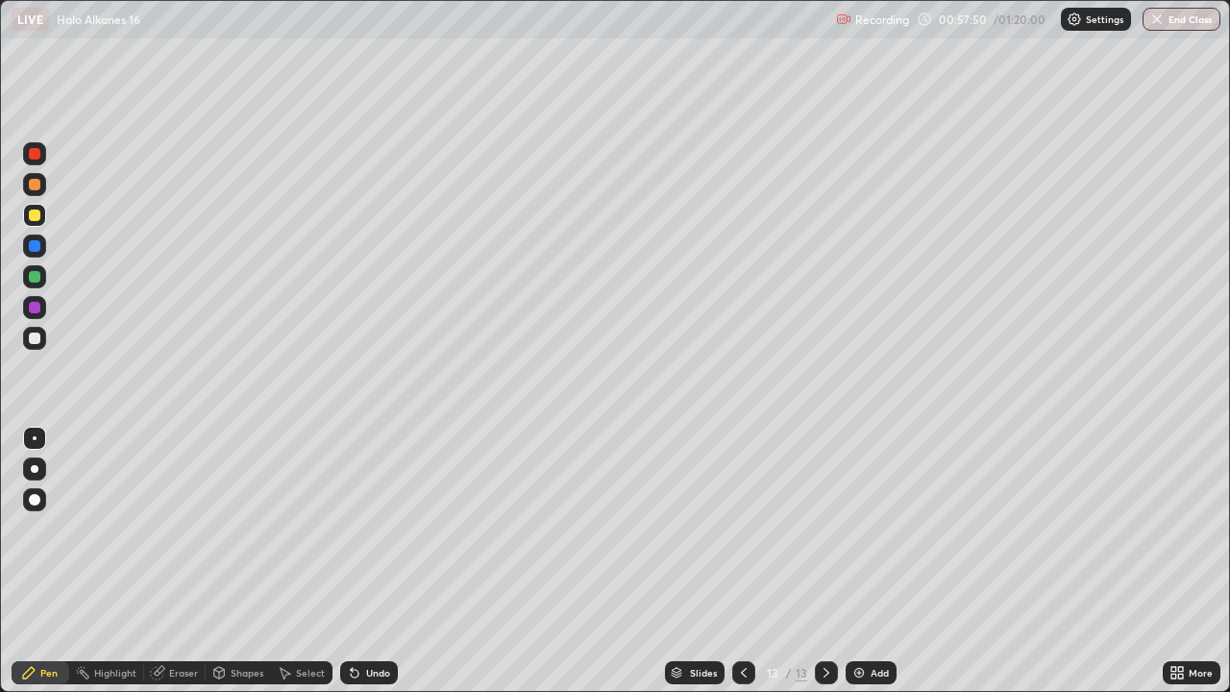
click at [39, 333] on div at bounding box center [34, 338] width 23 height 23
click at [158, 561] on icon at bounding box center [157, 673] width 12 height 12
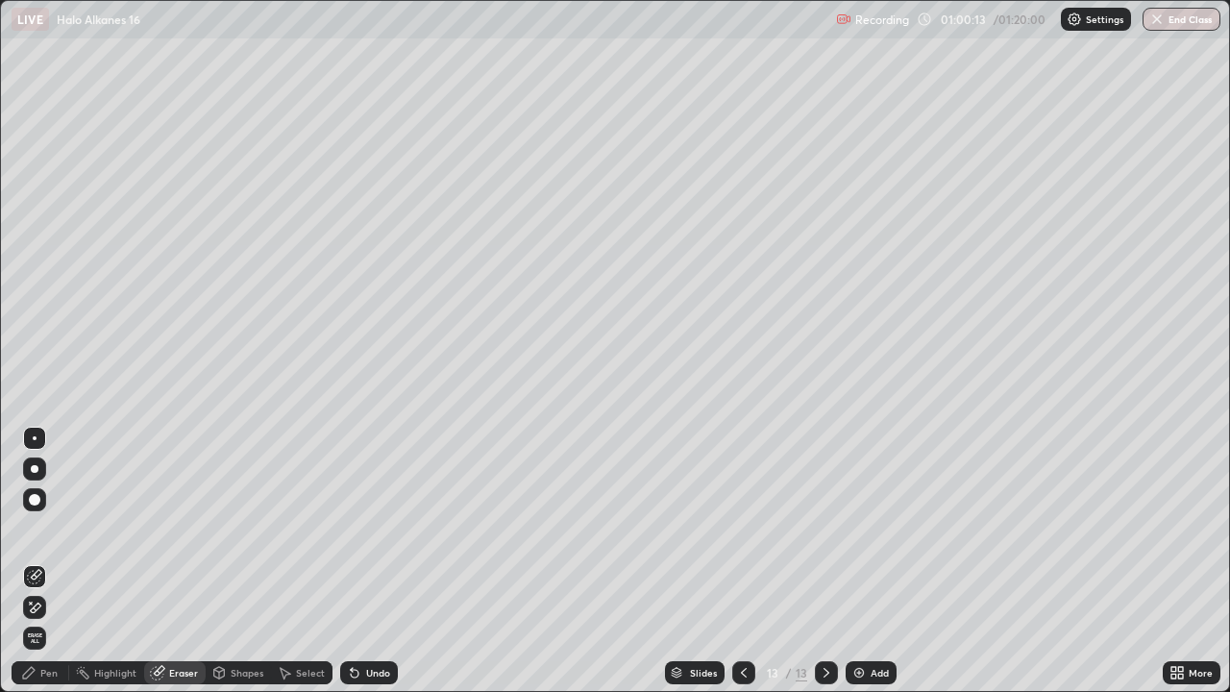
click at [47, 561] on div "Pen" at bounding box center [48, 673] width 17 height 10
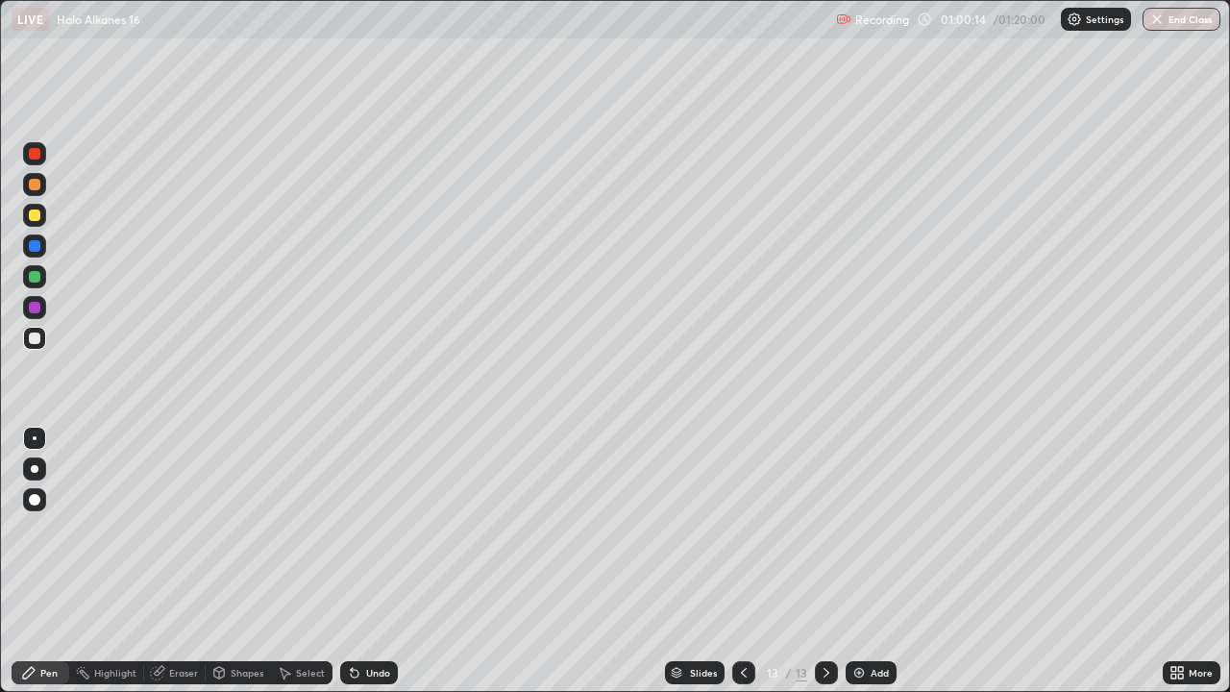
click at [33, 335] on div at bounding box center [35, 338] width 12 height 12
click at [1172, 24] on button "End Class" at bounding box center [1181, 19] width 78 height 23
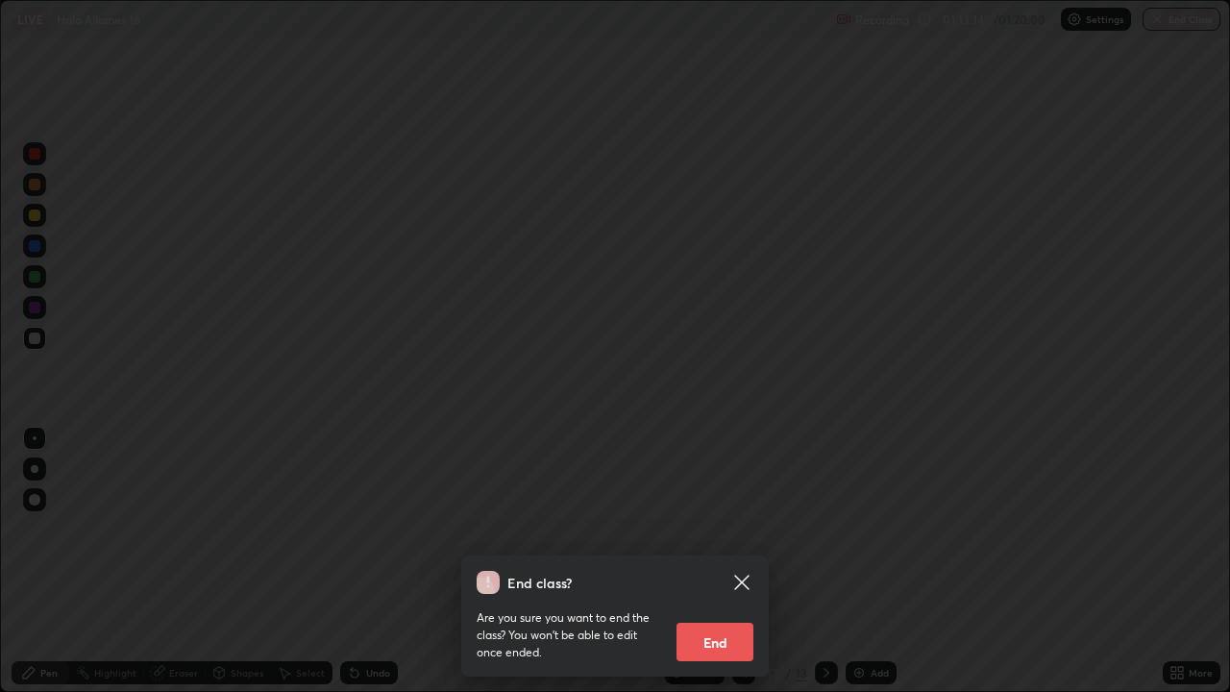
click at [718, 561] on button "End" at bounding box center [714, 641] width 77 height 38
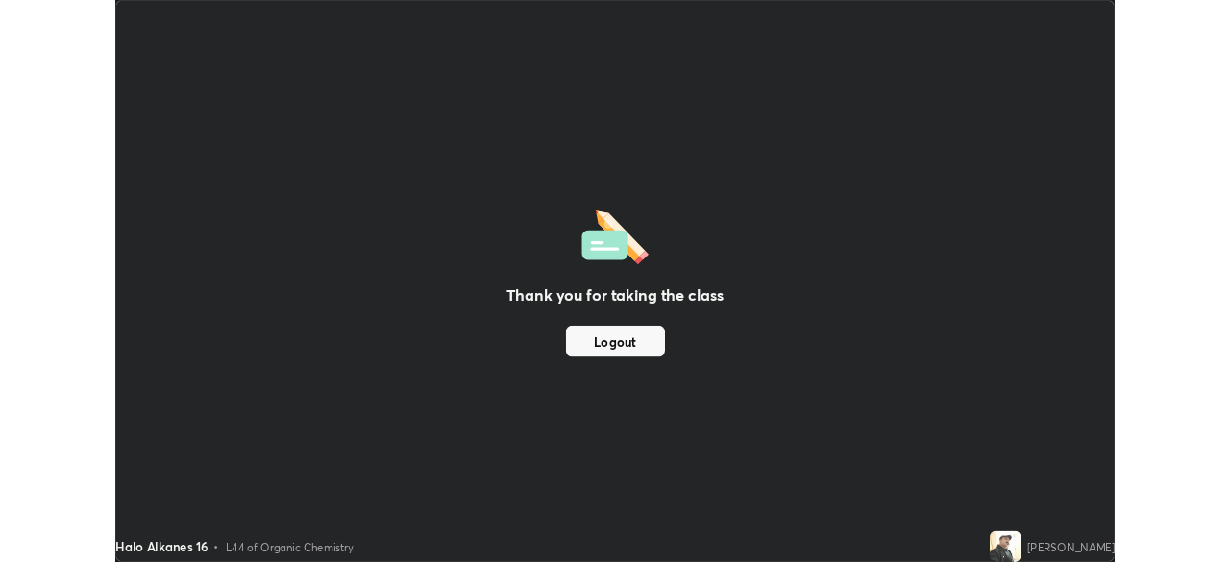
scroll to position [95497, 94830]
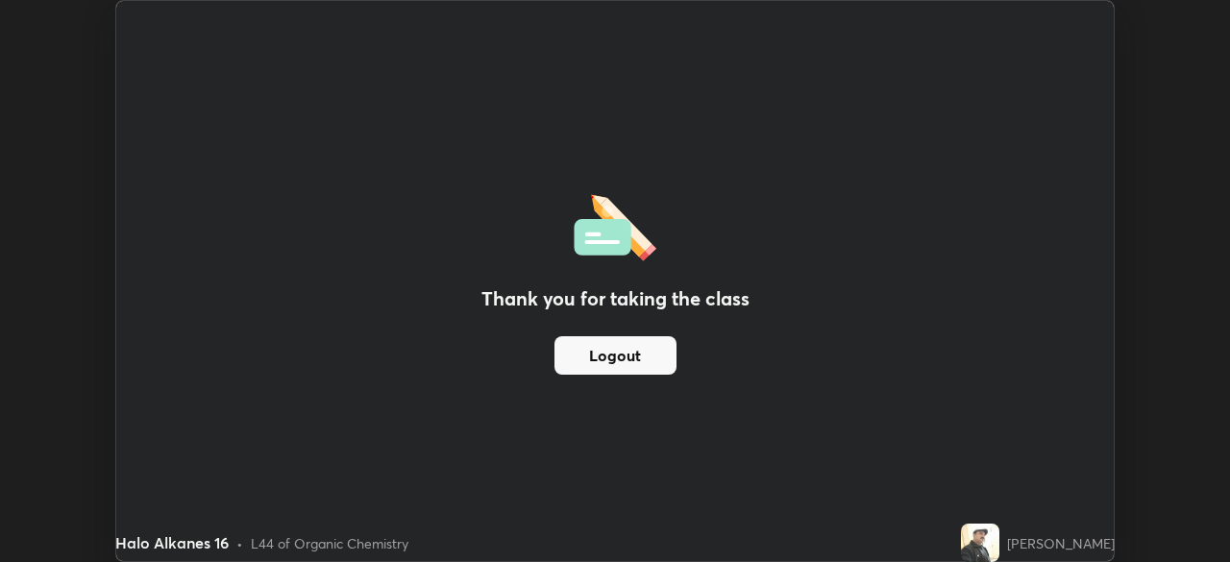
click at [614, 357] on button "Logout" at bounding box center [615, 355] width 122 height 38
click at [624, 357] on button "Logout" at bounding box center [615, 355] width 122 height 38
